Goal: Task Accomplishment & Management: Manage account settings

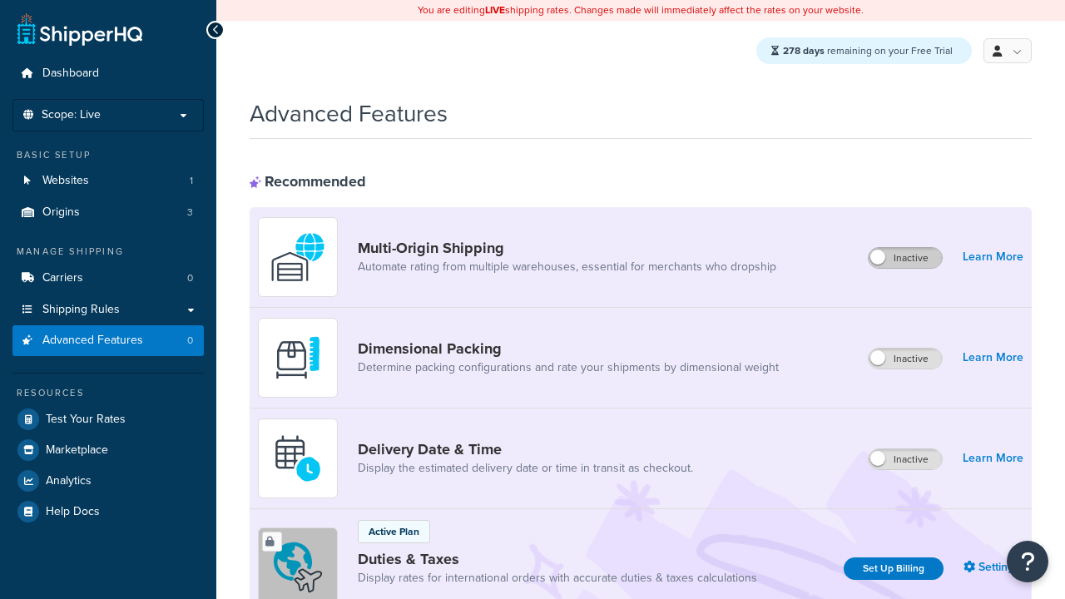
click at [906, 259] on label "Inactive" at bounding box center [904, 258] width 73 height 20
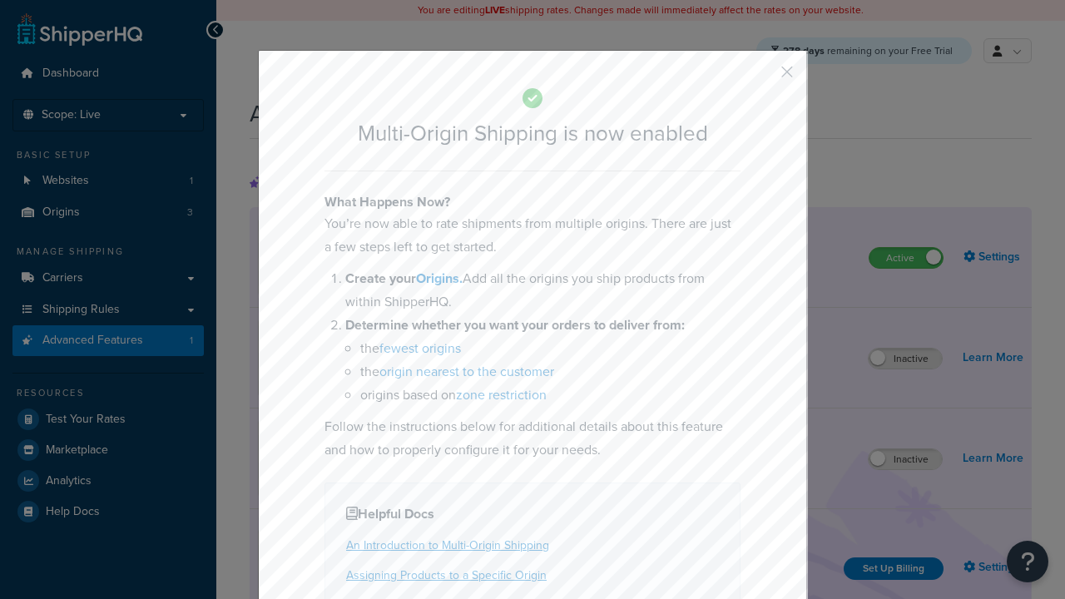
click at [762, 77] on button "button" at bounding box center [762, 78] width 4 height 4
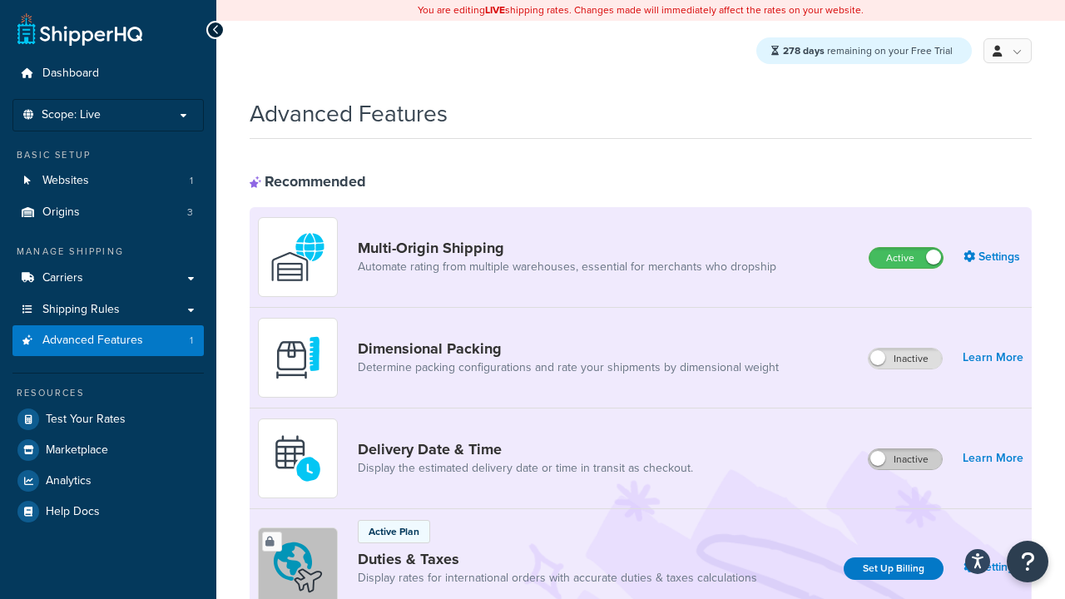
click at [906, 460] on label "Inactive" at bounding box center [904, 459] width 73 height 20
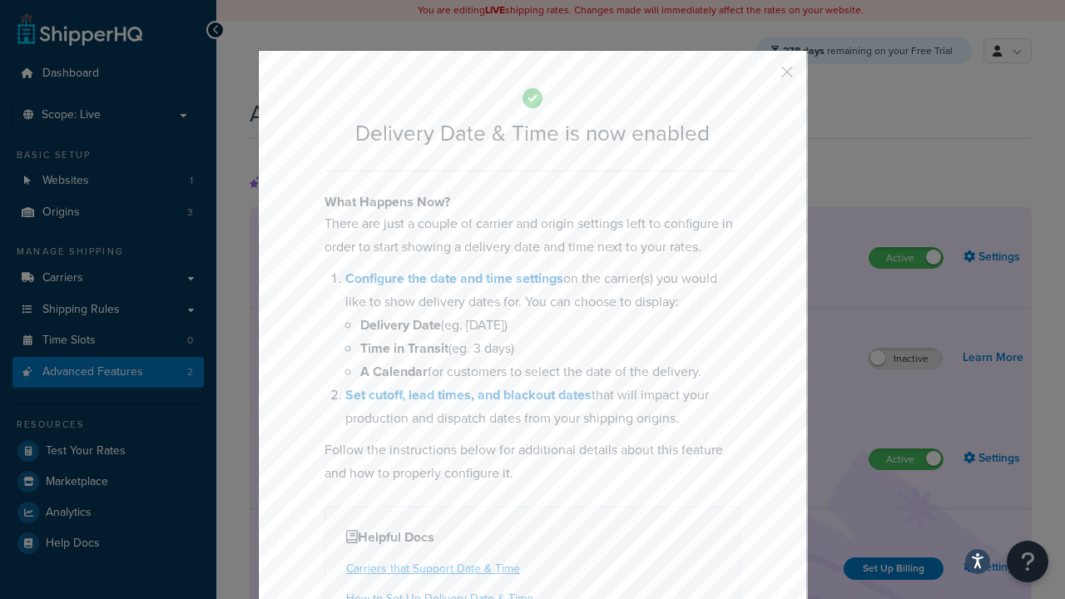
click at [762, 77] on button "button" at bounding box center [762, 78] width 4 height 4
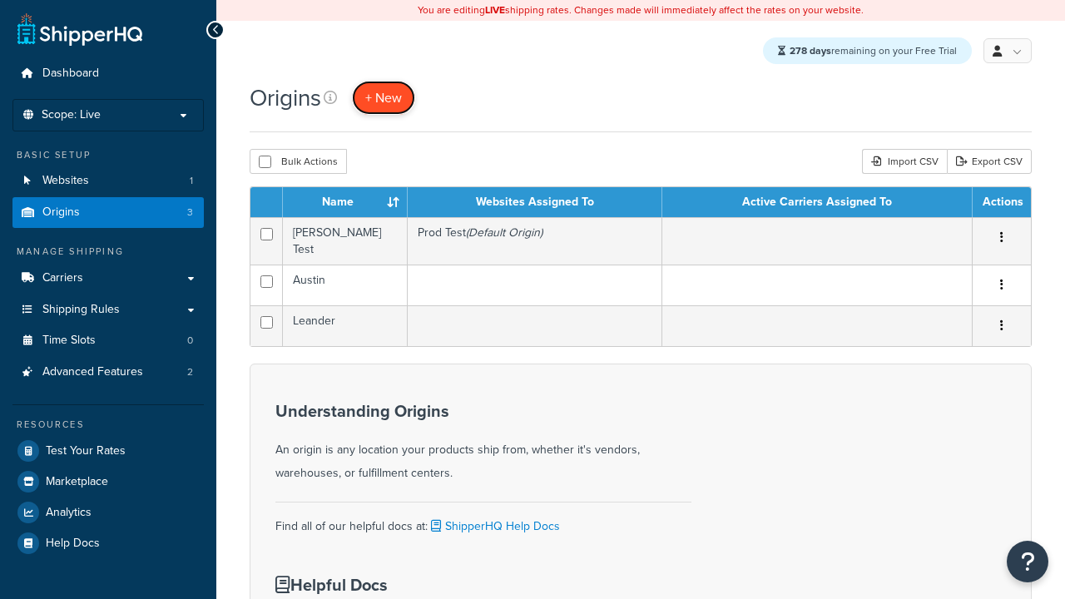
click at [384, 98] on span "+ New" at bounding box center [383, 97] width 37 height 19
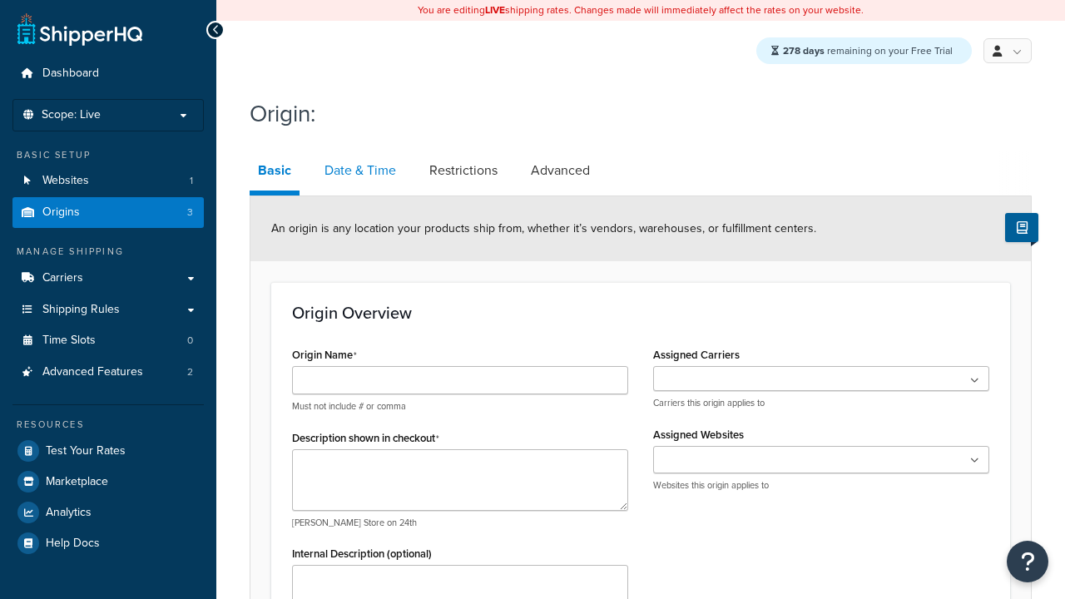
click at [359, 171] on link "Date & Time" at bounding box center [360, 171] width 88 height 40
type input "Austin"
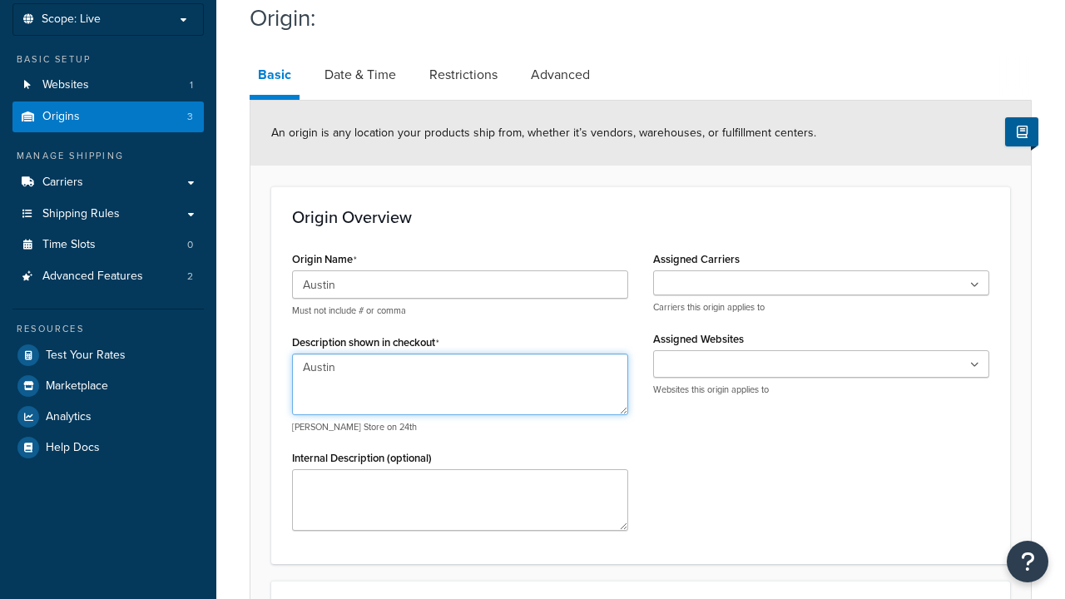
type textarea "Austin"
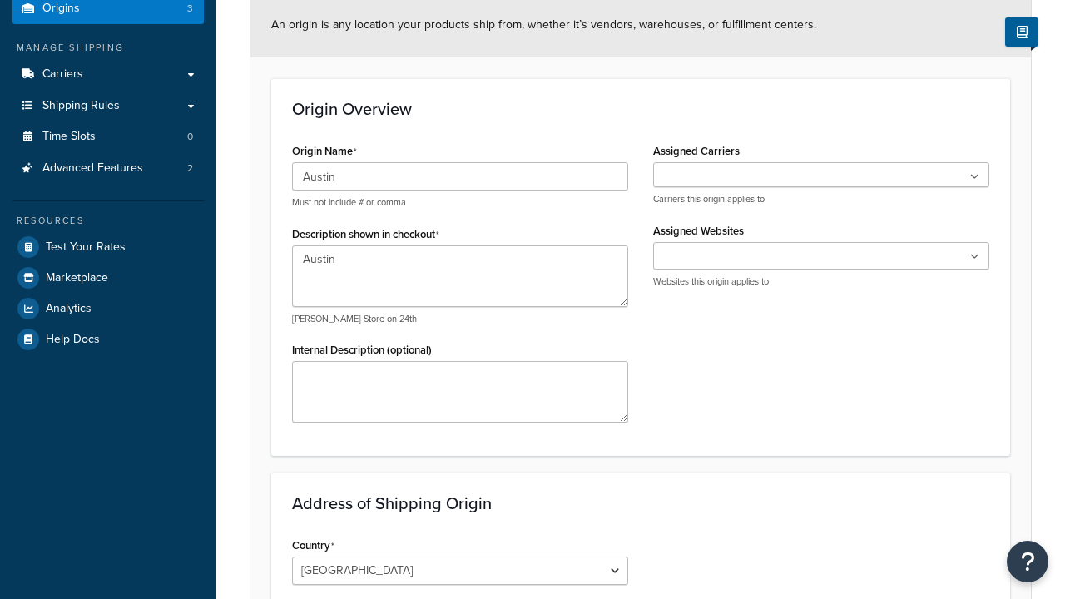
type input "Test Street"
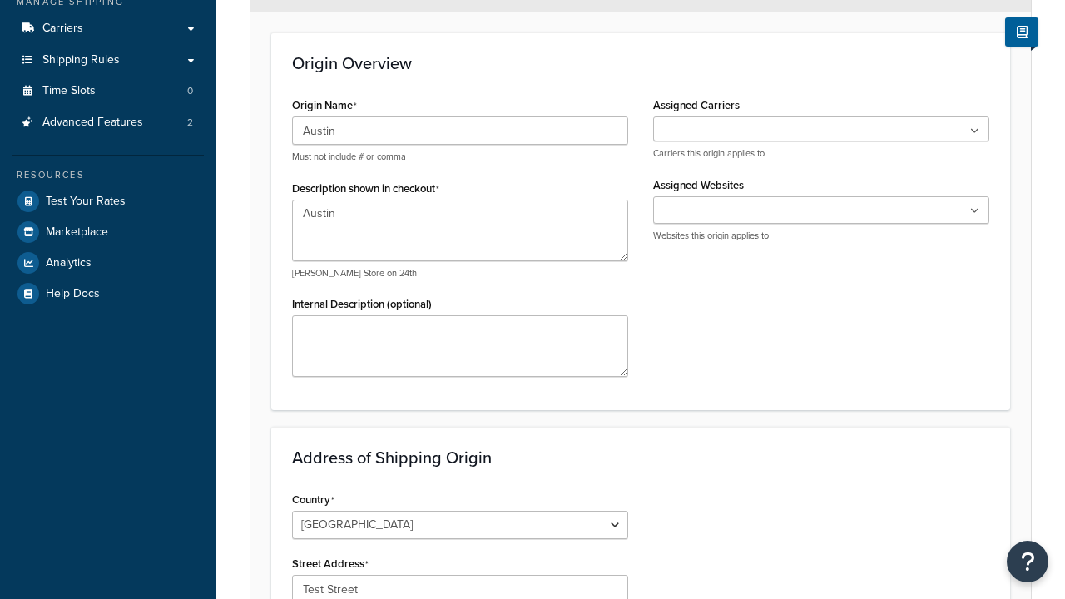
type input "Austin"
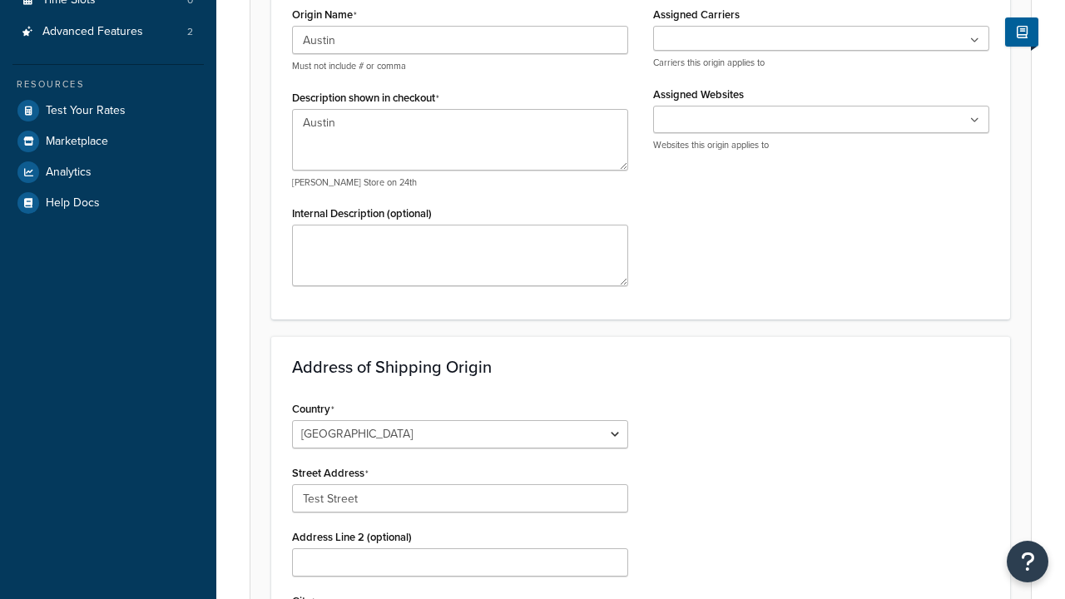
select select "43"
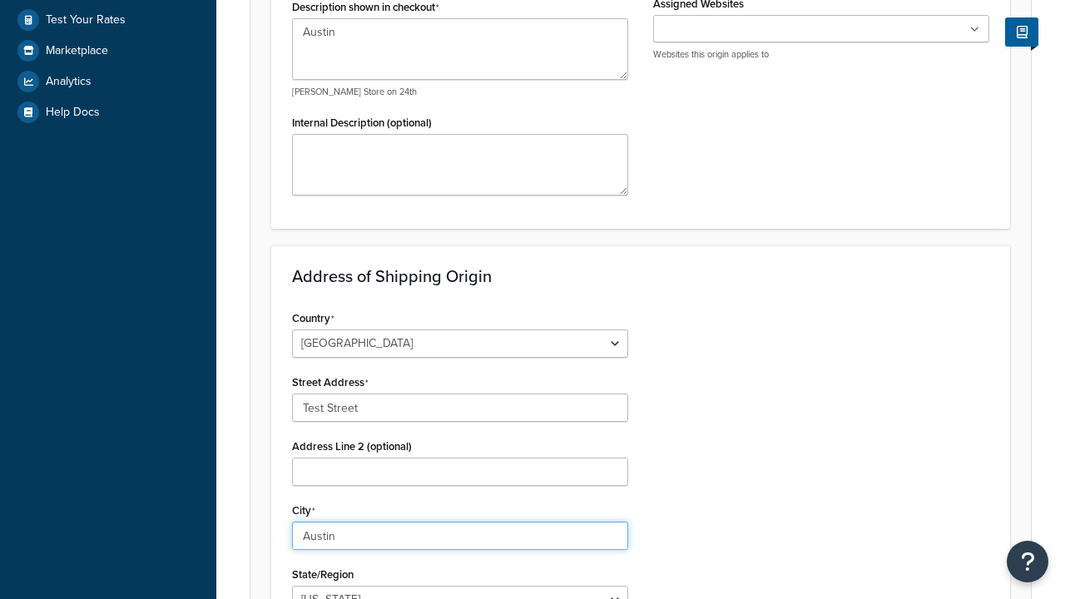
type input "Austin"
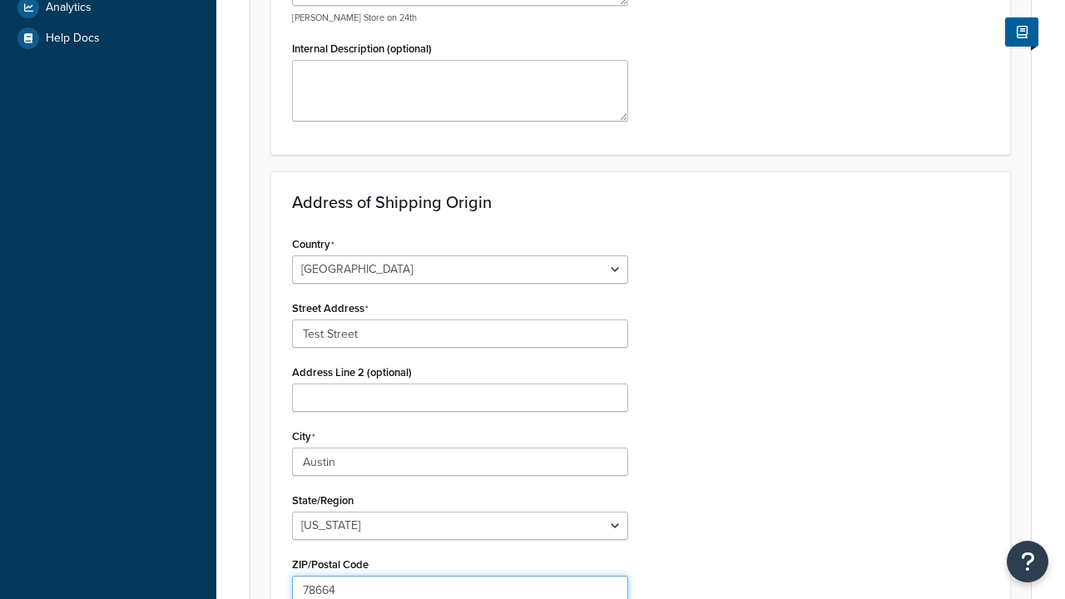
type input "78664"
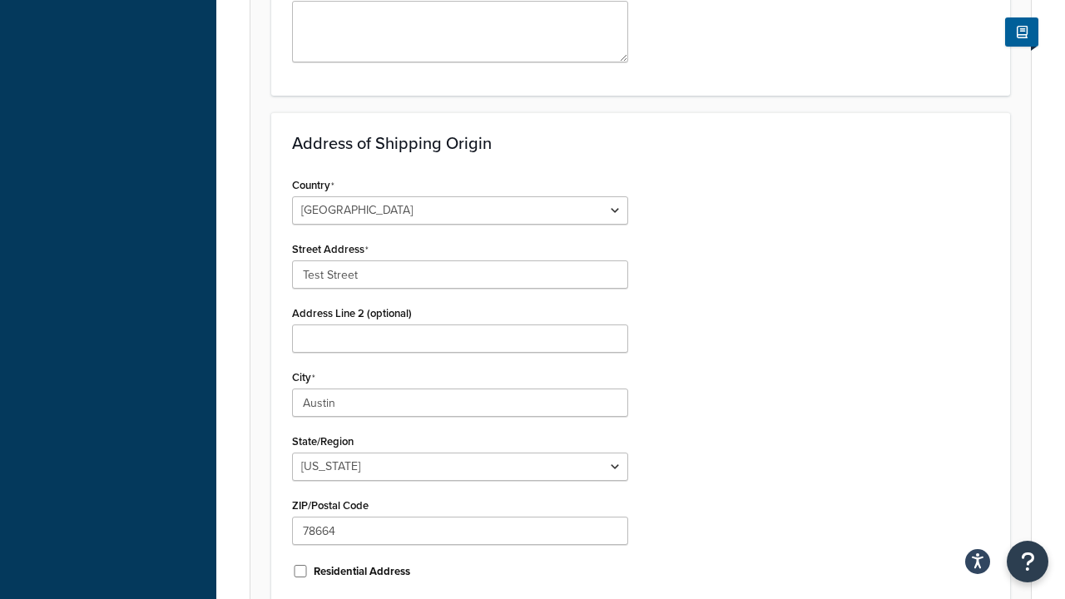
scroll to position [734, 0]
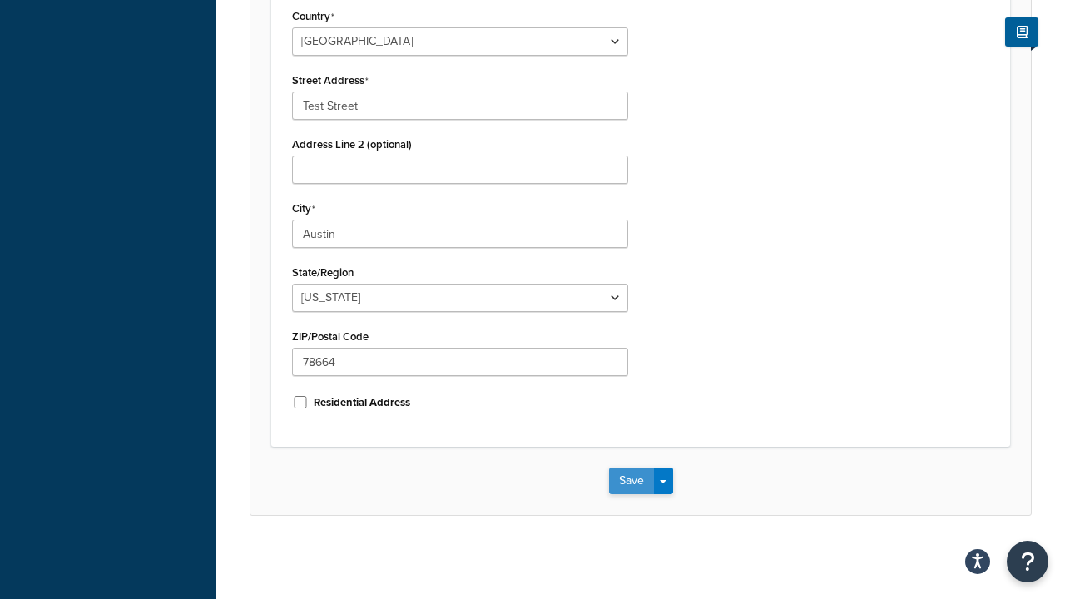
click at [629, 482] on button "Save" at bounding box center [631, 480] width 45 height 27
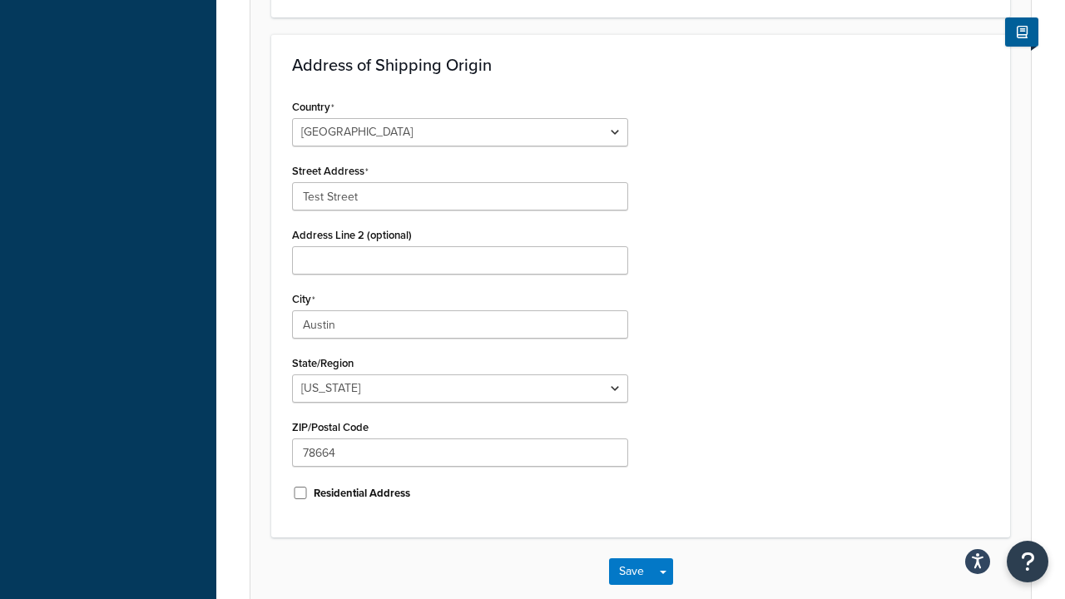
scroll to position [0, 0]
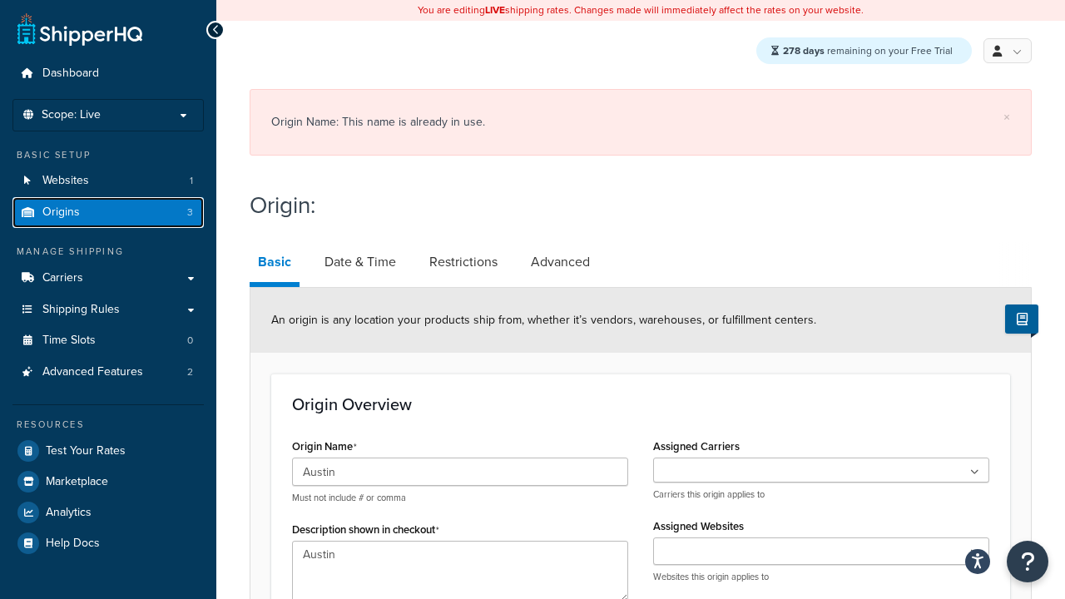
click at [64, 214] on span "Origins" at bounding box center [60, 212] width 37 height 14
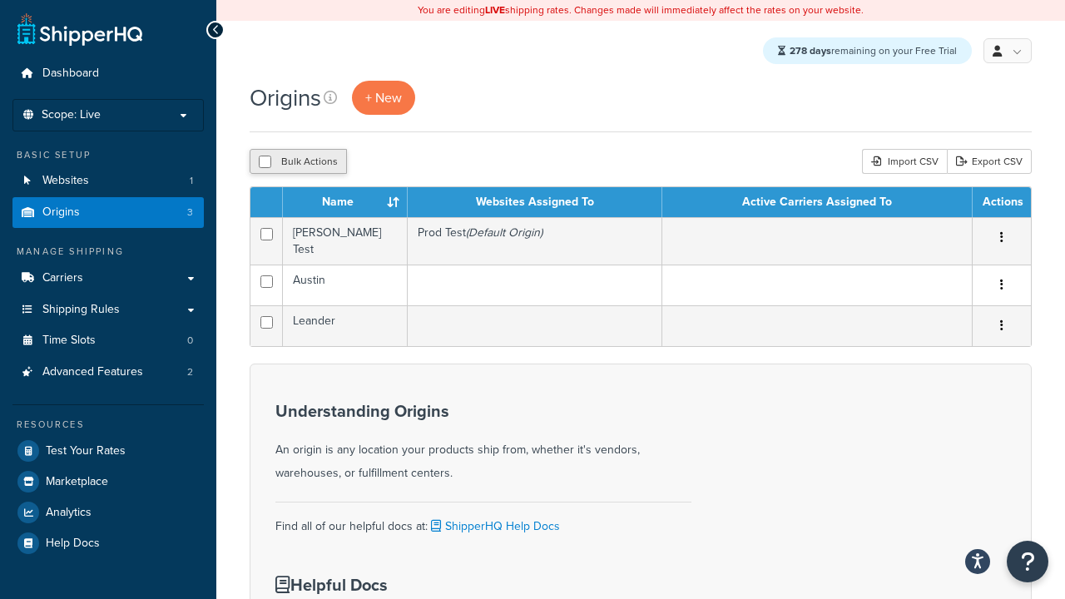
click at [319, 162] on button "Bulk Actions" at bounding box center [298, 161] width 97 height 25
checkbox input "true"
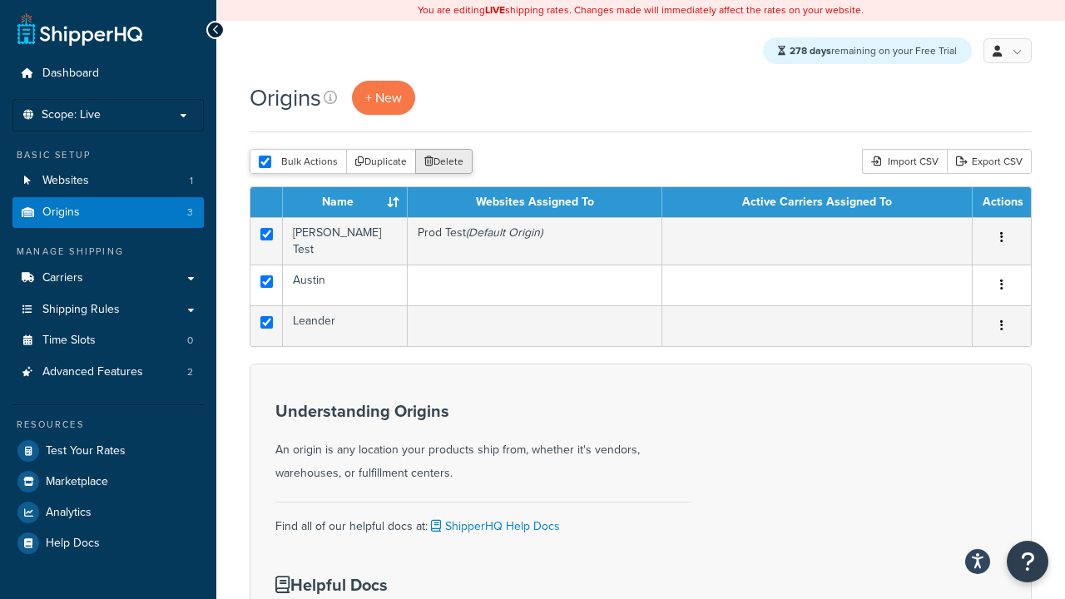
click at [453, 166] on button "Delete" at bounding box center [443, 161] width 57 height 25
